Goal: Task Accomplishment & Management: Manage account settings

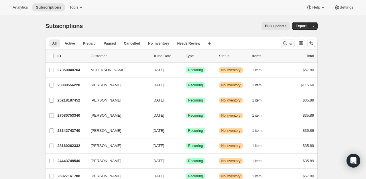
click at [283, 41] on button "Search and filter results" at bounding box center [288, 43] width 14 height 8
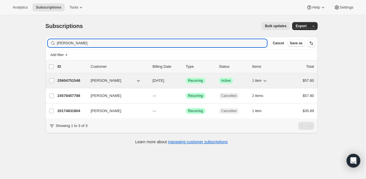
type input "sabine"
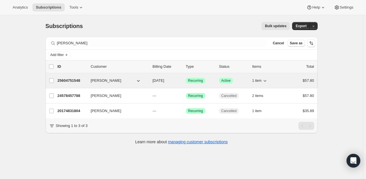
click at [73, 83] on p "25604751548" at bounding box center [72, 81] width 29 height 6
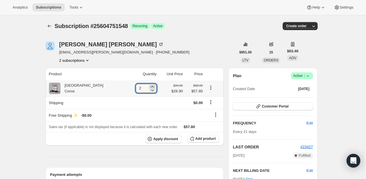
click at [150, 87] on icon at bounding box center [153, 87] width 6 height 6
type input "3"
click at [50, 26] on icon "Subscriptions" at bounding box center [50, 26] width 4 height 3
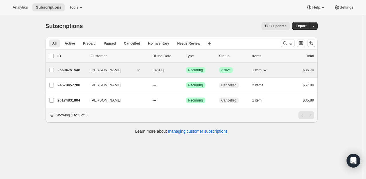
click at [74, 72] on p "25604751548" at bounding box center [72, 70] width 29 height 6
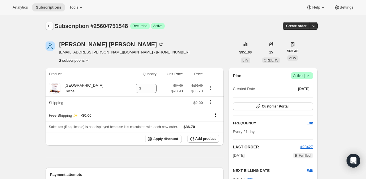
click at [48, 25] on icon "Subscriptions" at bounding box center [50, 26] width 6 height 6
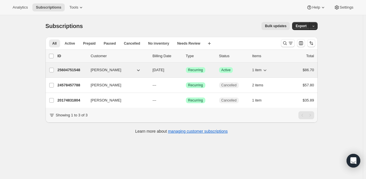
click at [70, 69] on p "25604751548" at bounding box center [72, 70] width 29 height 6
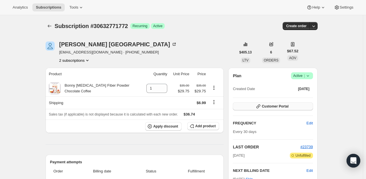
click at [259, 106] on icon "button" at bounding box center [259, 107] width 6 height 6
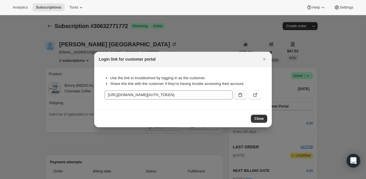
click at [240, 95] on icon ":r36:" at bounding box center [241, 95] width 6 height 6
click at [263, 60] on icon "Close" at bounding box center [265, 59] width 6 height 6
